Goal: Transaction & Acquisition: Purchase product/service

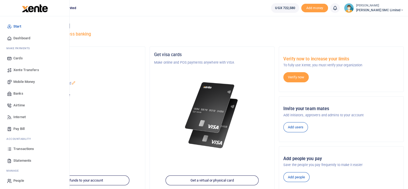
click at [24, 82] on span "Mobile Money" at bounding box center [23, 81] width 21 height 5
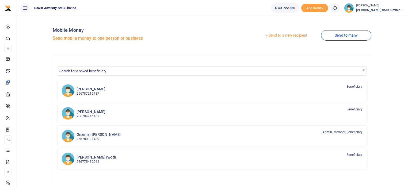
click at [284, 33] on link "Send to a new recipient" at bounding box center [286, 36] width 70 height 10
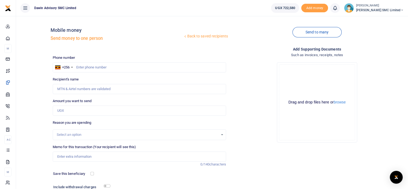
click at [249, 71] on div "Drop your files here Drag and drop files here or browse Powered by Uppy" at bounding box center [316, 102] width 173 height 89
click at [205, 34] on link "Back to saved recipients" at bounding box center [205, 37] width 45 height 10
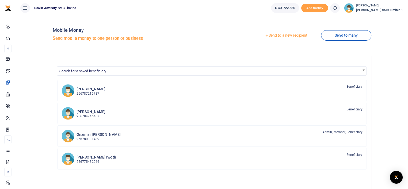
click at [106, 70] on div at bounding box center [204, 94] width 408 height 189
click at [93, 71] on span "Search for a saved beneficiary" at bounding box center [82, 71] width 47 height 4
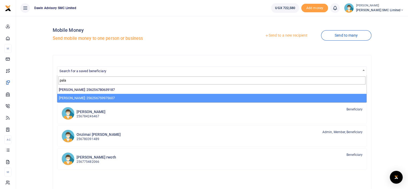
type input "pala"
select select "13855"
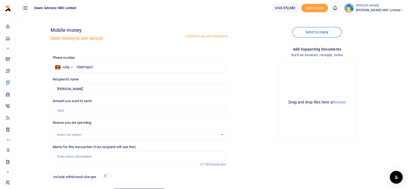
click at [66, 112] on div at bounding box center [204, 94] width 408 height 189
click at [65, 112] on input "Amount you want to send" at bounding box center [139, 111] width 173 height 10
type input "300,000"
click at [243, 136] on div "Drop your files here Drag and drop files here or browse Powered by Uppy" at bounding box center [316, 102] width 173 height 89
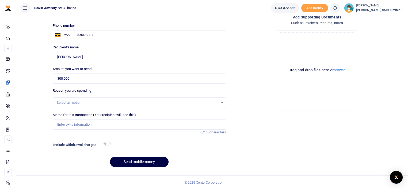
scroll to position [32, 0]
click at [79, 124] on input "Memo for this transaction (Your recipient will see this)" at bounding box center [139, 125] width 173 height 10
click at [115, 125] on input "Being payment for December salary" at bounding box center [139, 125] width 173 height 10
click at [275, 131] on div "Add supporting Documents Such as invoices, receipts, notes Drop your files here…" at bounding box center [317, 92] width 178 height 157
click at [125, 125] on input "Being payment for Lunch bill DAWFIN0852" at bounding box center [139, 125] width 173 height 10
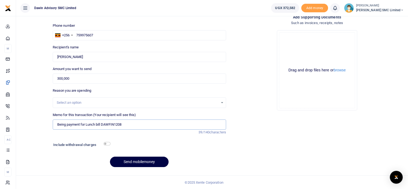
type input "Being payment for Lunch bill DAWFIN1208"
click at [109, 143] on input "checkbox" at bounding box center [107, 143] width 7 height 3
checkbox input "true"
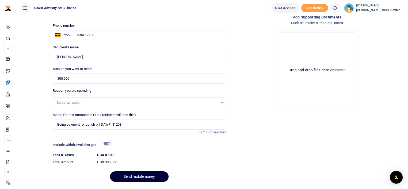
click at [143, 177] on button "Send mobilemoney" at bounding box center [139, 176] width 59 height 10
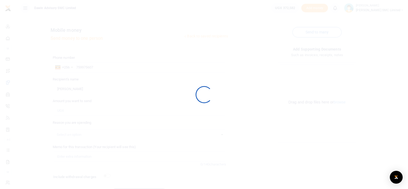
scroll to position [32, 0]
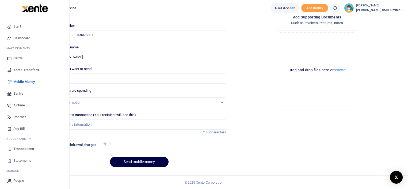
click at [26, 150] on span "Transactions" at bounding box center [23, 148] width 21 height 5
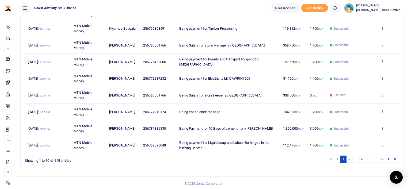
scroll to position [103, 0]
click at [284, 159] on ul "1 2 3 4 5 … 12" at bounding box center [291, 158] width 216 height 7
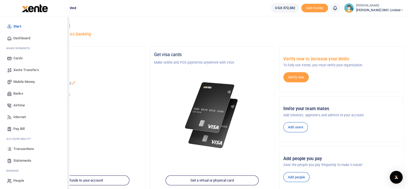
click at [24, 149] on span "Transactions" at bounding box center [23, 148] width 21 height 5
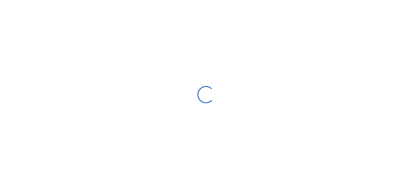
type input "[DATE] - [DATE]"
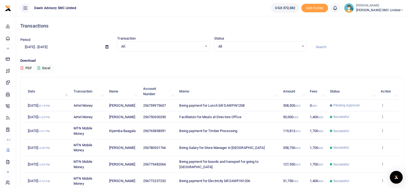
click at [348, 47] on input at bounding box center [357, 47] width 93 height 9
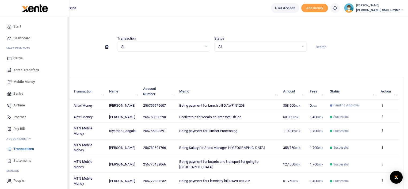
click at [17, 158] on span "Statements" at bounding box center [22, 160] width 18 height 5
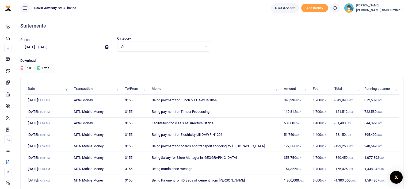
click at [287, 113] on td "119,812 UGX" at bounding box center [295, 112] width 29 height 12
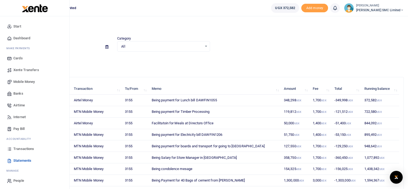
click at [22, 82] on span "Mobile Money" at bounding box center [23, 81] width 21 height 5
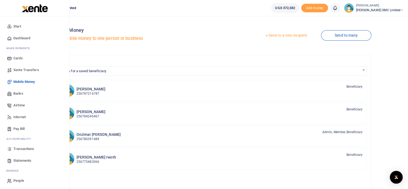
click at [21, 148] on span "Transactions" at bounding box center [23, 148] width 21 height 5
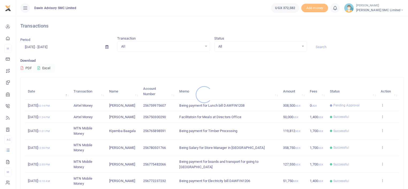
drag, startPoint x: 0, startPoint y: 0, endPoint x: 197, endPoint y: 129, distance: 235.5
click at [197, 129] on div at bounding box center [204, 94] width 408 height 189
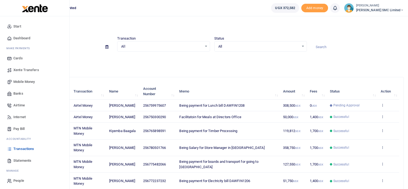
click at [24, 78] on link "Mobile Money" at bounding box center [34, 82] width 61 height 12
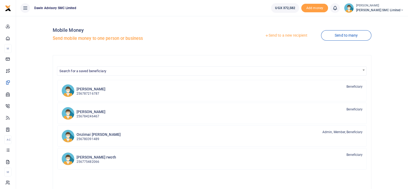
click at [273, 34] on link "Send to a new recipient" at bounding box center [286, 36] width 70 height 10
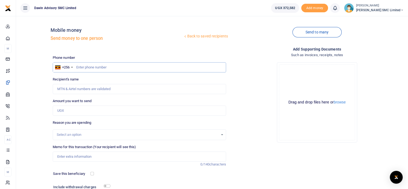
click at [79, 67] on input "text" at bounding box center [139, 67] width 173 height 10
type input "791093958"
type input "Lambert Orone"
type input "791093958"
click at [72, 110] on input "Amount you want to send" at bounding box center [139, 111] width 173 height 10
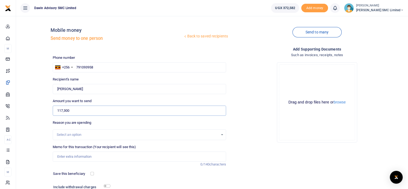
type input "117,300"
click at [238, 109] on div "Drop your files here Drag and drop files here or browse Powered by Uppy" at bounding box center [316, 102] width 173 height 89
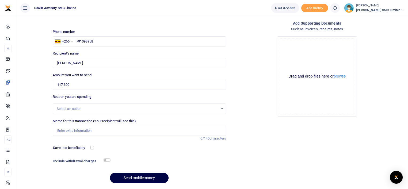
scroll to position [42, 0]
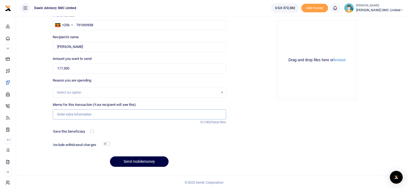
click at [87, 111] on input "Memo for this transaction (Your recipient will see this)" at bounding box center [139, 114] width 173 height 10
click at [135, 116] on input "Being payment for Timber processing bill DWF031" at bounding box center [139, 114] width 173 height 10
type input "Being payment for Timber processing bill"
click at [232, 127] on div "Add supporting Documents Such as invoices, receipts, notes Drop your files here…" at bounding box center [317, 87] width 178 height 167
click at [107, 144] on input "checkbox" at bounding box center [107, 143] width 7 height 3
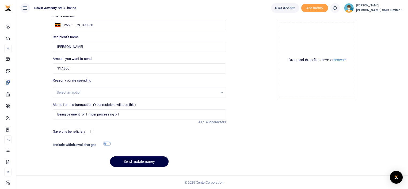
checkbox input "true"
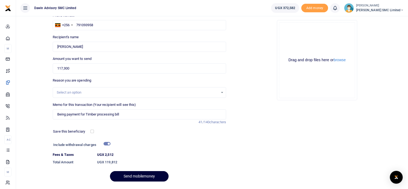
click at [137, 175] on button "Send mobilemoney" at bounding box center [139, 176] width 59 height 10
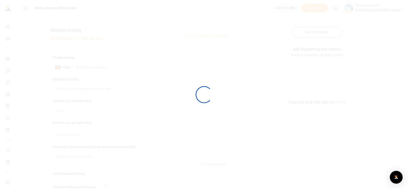
scroll to position [42, 0]
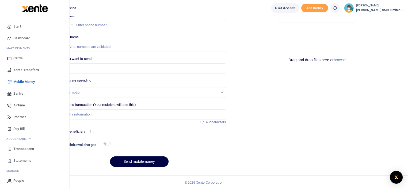
click at [25, 159] on span "Statements" at bounding box center [22, 160] width 18 height 5
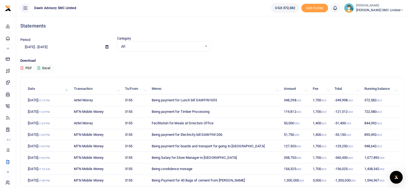
click at [316, 56] on div "Period [DATE] - [DATE] Category All Select an option... All Credit Debit Transa…" at bounding box center [212, 47] width 388 height 22
click at [283, 59] on p "Download" at bounding box center [211, 61] width 383 height 6
